Goal: Navigation & Orientation: Find specific page/section

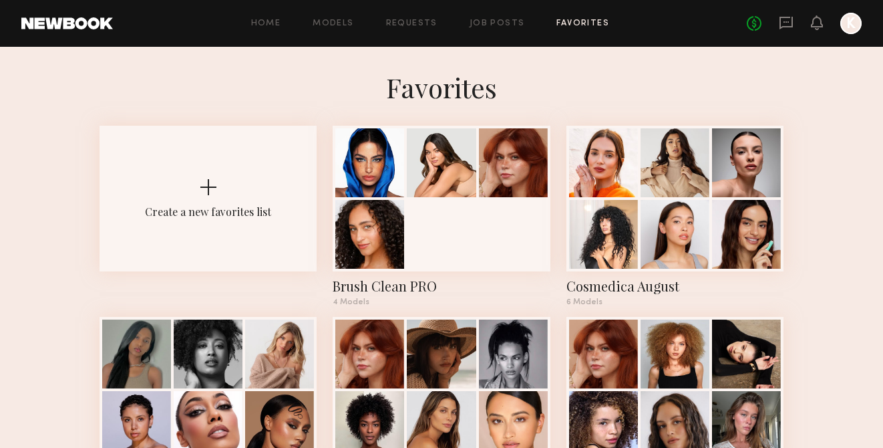
scroll to position [57, 0]
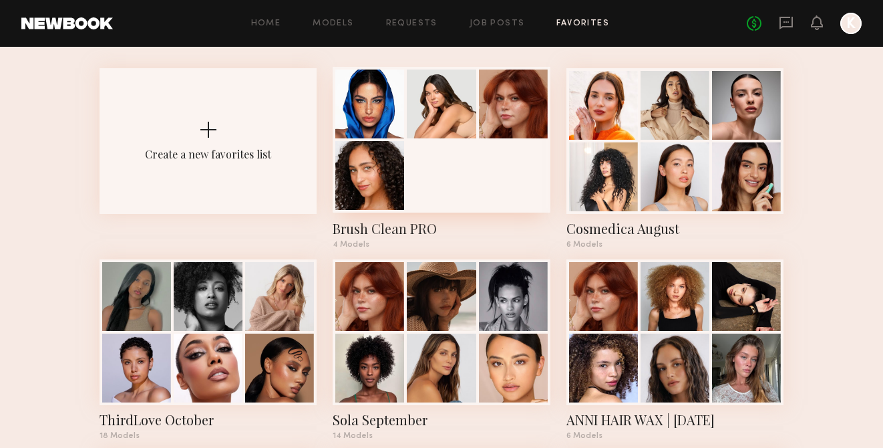
click at [418, 142] on div at bounding box center [441, 140] width 217 height 146
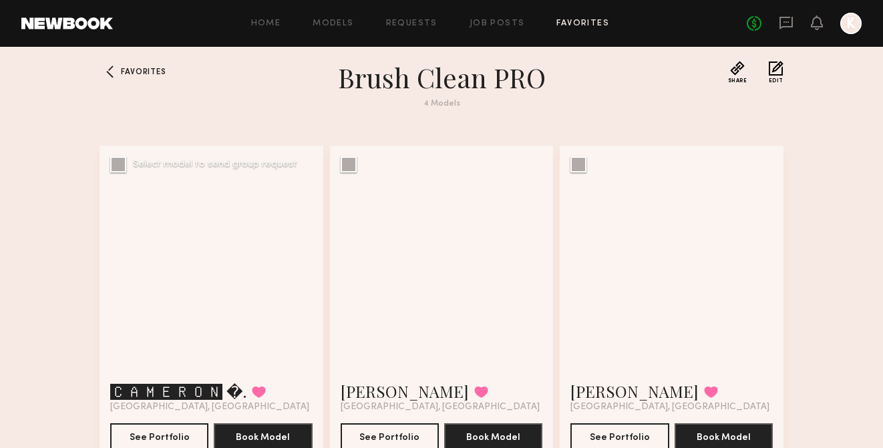
scroll to position [54, 0]
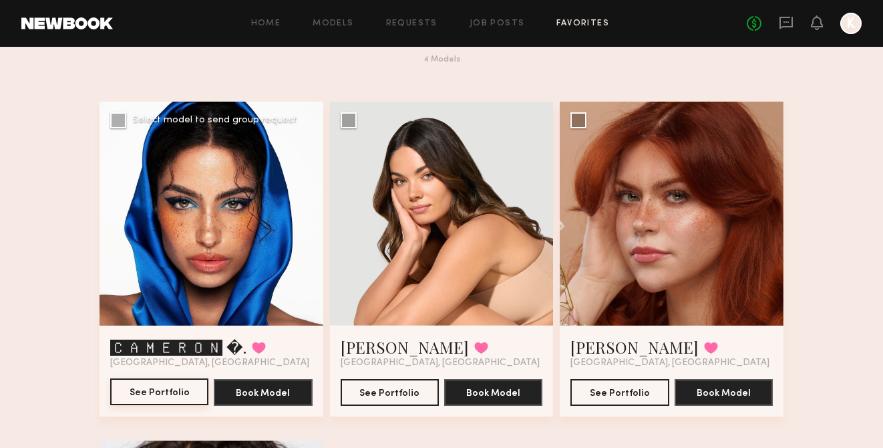
click at [155, 394] on button "See Portfolio" at bounding box center [159, 391] width 98 height 27
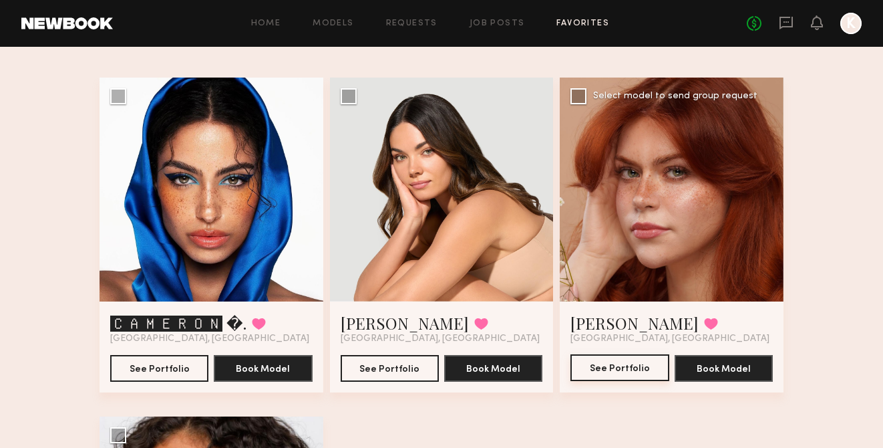
click at [637, 357] on button "See Portfolio" at bounding box center [619, 367] width 98 height 27
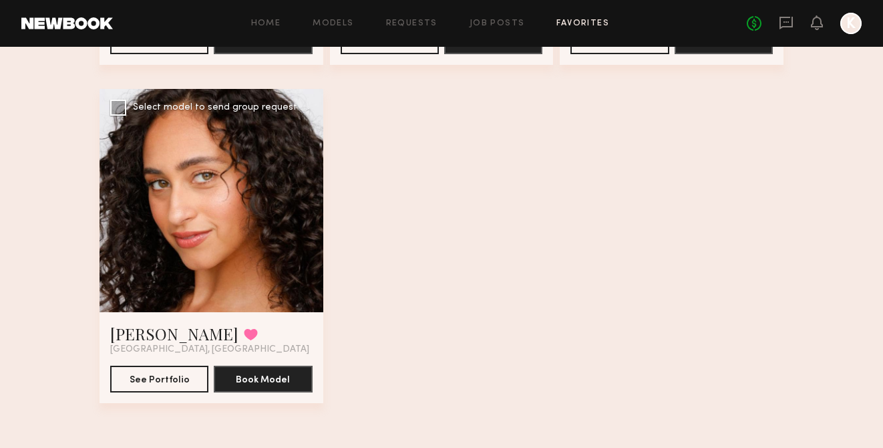
click at [200, 190] on div at bounding box center [212, 201] width 224 height 224
click at [188, 135] on div at bounding box center [212, 201] width 224 height 224
click at [139, 382] on button "See Portfolio" at bounding box center [159, 378] width 98 height 27
